Goal: Use online tool/utility

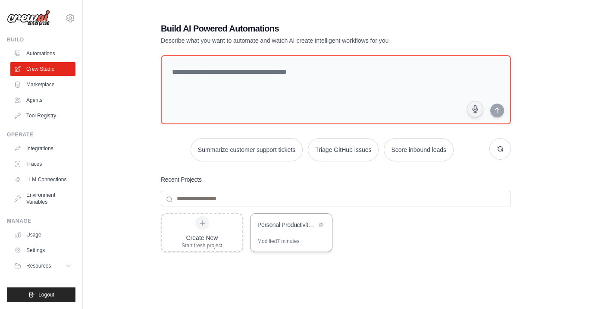
click at [265, 232] on div "Personal Productivity Manager" at bounding box center [290, 225] width 81 height 24
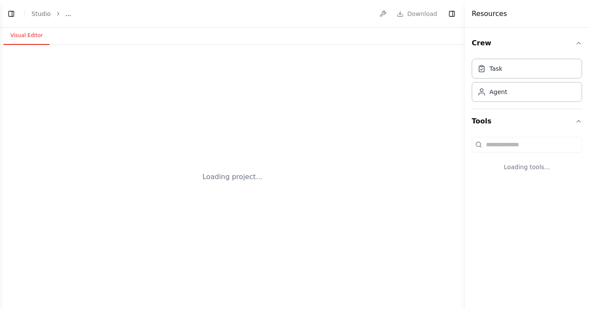
select select "****"
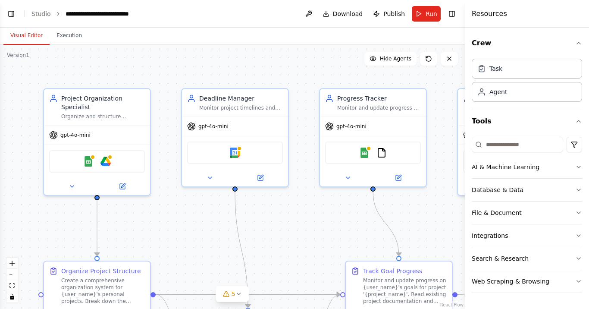
scroll to position [655, 0]
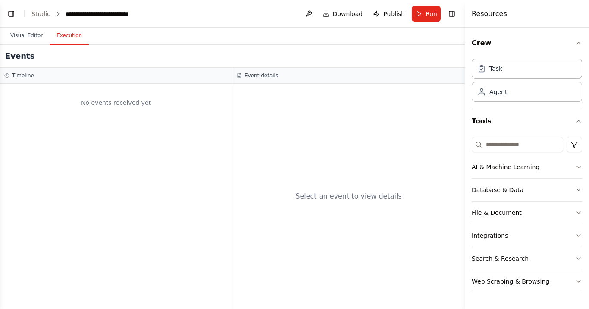
click at [61, 32] on button "Execution" at bounding box center [69, 36] width 39 height 18
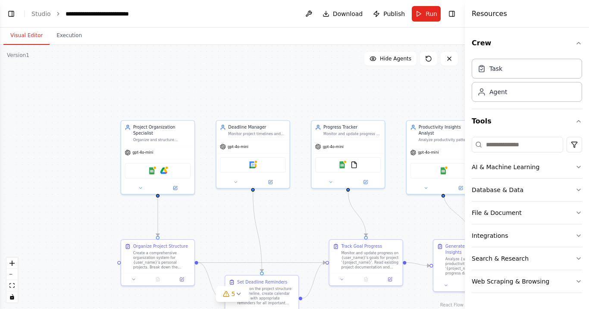
click at [20, 32] on button "Visual Editor" at bounding box center [26, 36] width 46 height 18
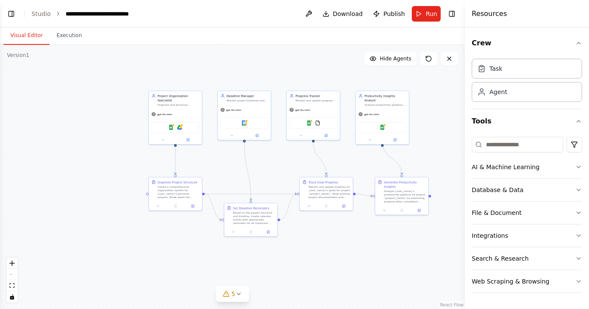
drag, startPoint x: 353, startPoint y: 213, endPoint x: 306, endPoint y: 163, distance: 68.9
click at [305, 163] on div ".deletable-edge-delete-btn { width: 20px; height: 20px; border: 0px solid #ffff…" at bounding box center [232, 177] width 465 height 264
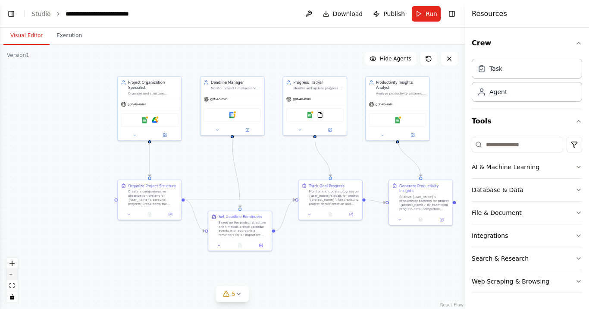
click at [16, 273] on button "zoom out" at bounding box center [11, 273] width 11 height 11
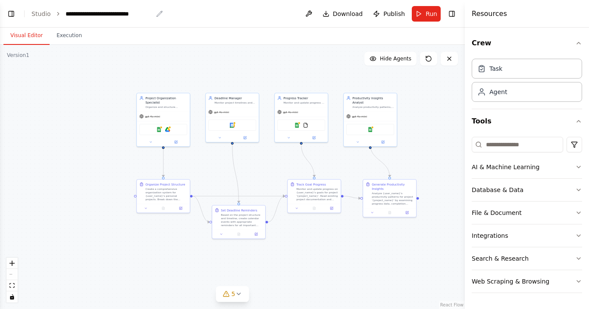
click at [148, 13] on div "**********" at bounding box center [109, 13] width 87 height 9
click at [161, 12] on header "**********" at bounding box center [232, 14] width 465 height 28
click at [157, 50] on div ".deletable-edge-delete-btn { width: 20px; height: 20px; border: 0px solid #ffff…" at bounding box center [232, 177] width 465 height 264
click at [158, 14] on icon "breadcrumb" at bounding box center [159, 14] width 6 height 6
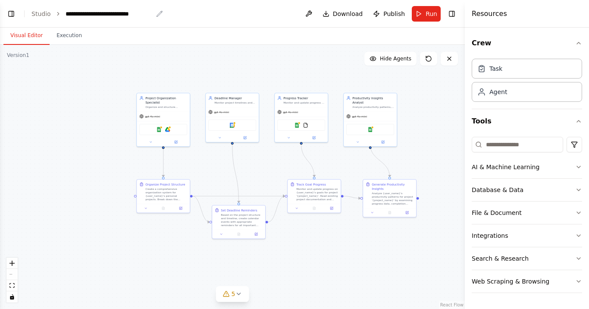
click at [158, 14] on icon "breadcrumb" at bounding box center [159, 14] width 6 height 6
click at [8, 14] on button "Toggle Left Sidebar" at bounding box center [11, 14] width 12 height 12
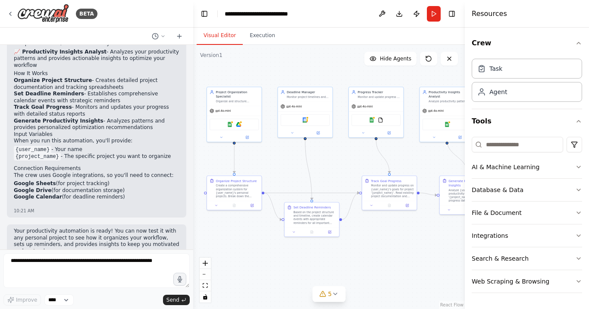
drag, startPoint x: 306, startPoint y: 153, endPoint x: 181, endPoint y: 149, distance: 124.6
click at [181, 149] on div "BETA Create a crew that helps organize your personal projects, sets reminders f…" at bounding box center [294, 154] width 589 height 309
click at [578, 189] on icon "button" at bounding box center [578, 189] width 7 height 7
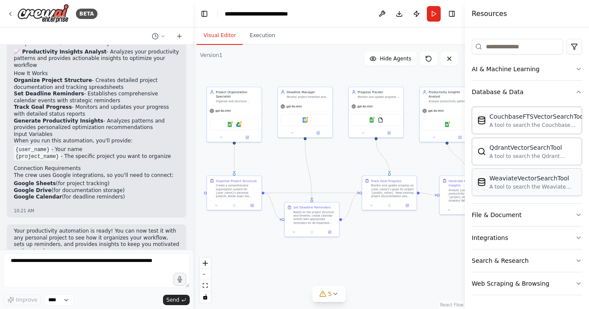
scroll to position [0, 0]
click at [577, 214] on icon "button" at bounding box center [578, 215] width 3 height 2
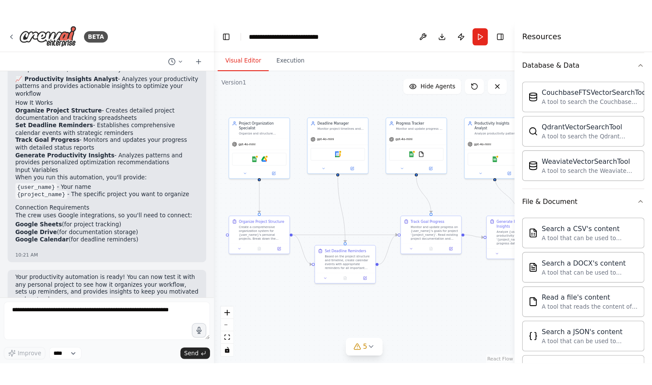
scroll to position [563, 0]
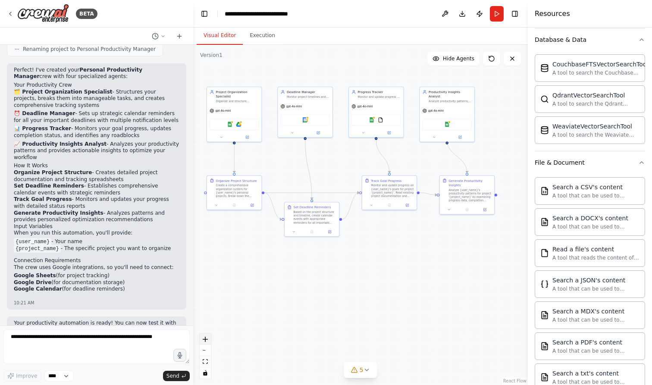
click at [210, 308] on button "zoom in" at bounding box center [205, 339] width 11 height 11
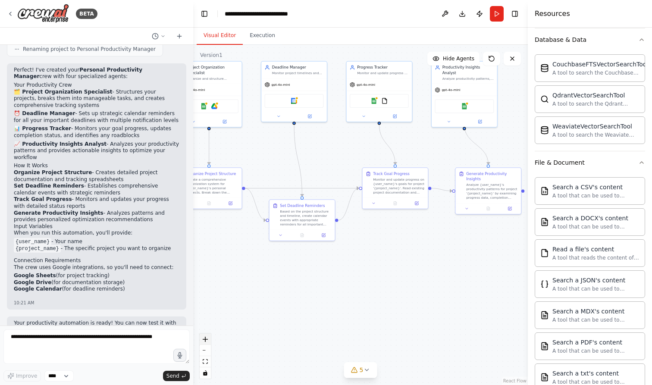
click at [210, 308] on button "zoom in" at bounding box center [205, 339] width 11 height 11
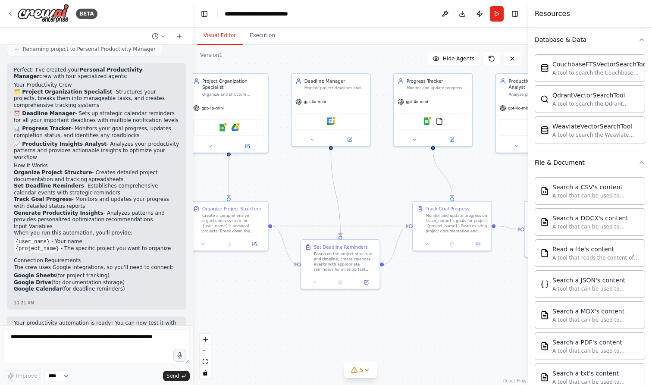
drag, startPoint x: 352, startPoint y: 274, endPoint x: 402, endPoint y: 316, distance: 65.4
click at [402, 308] on div ".deletable-edge-delete-btn { width: 20px; height: 20px; border: 0px solid #ffff…" at bounding box center [360, 215] width 334 height 340
